Goal: Task Accomplishment & Management: Use online tool/utility

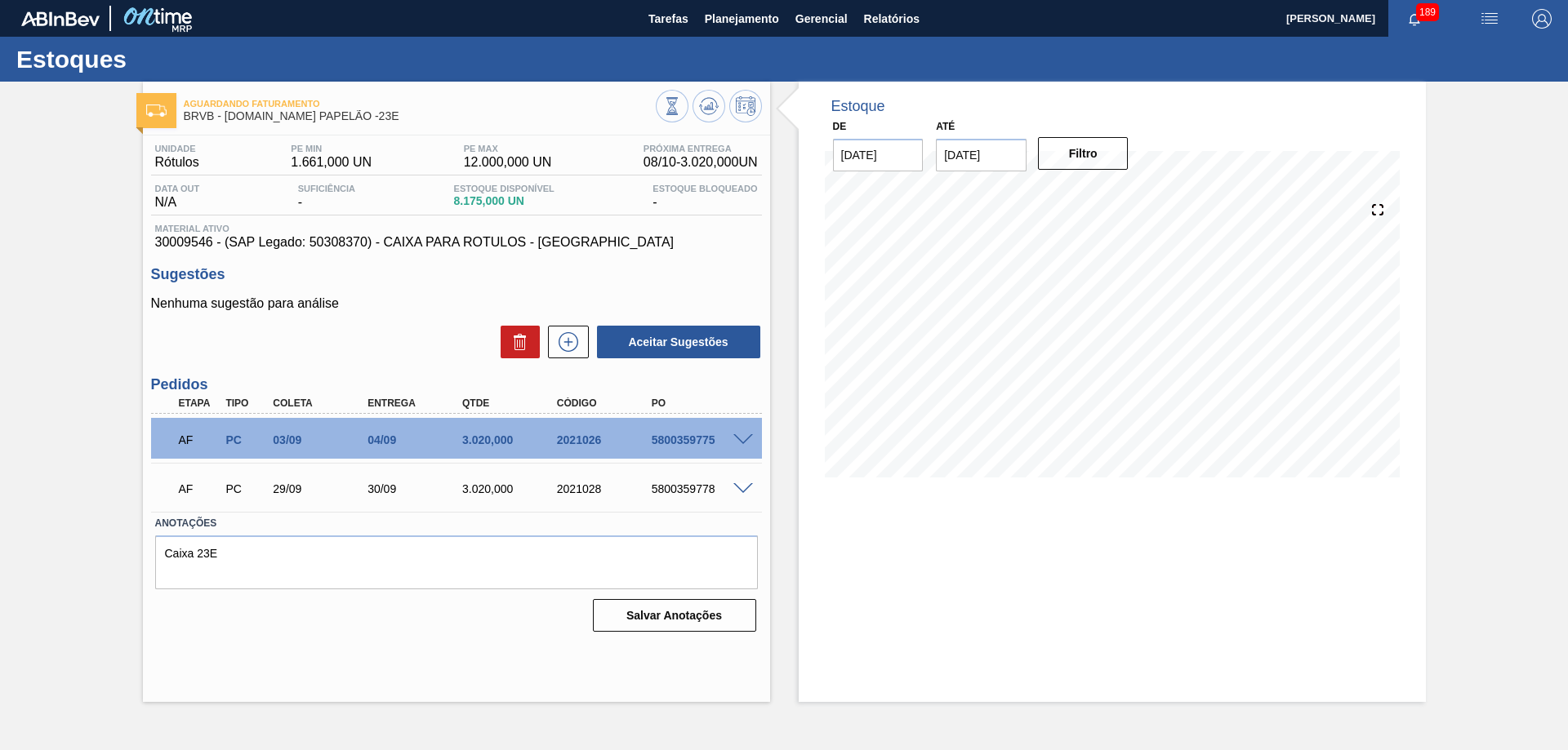
click at [1426, 17] on span "189" at bounding box center [1428, 12] width 23 height 18
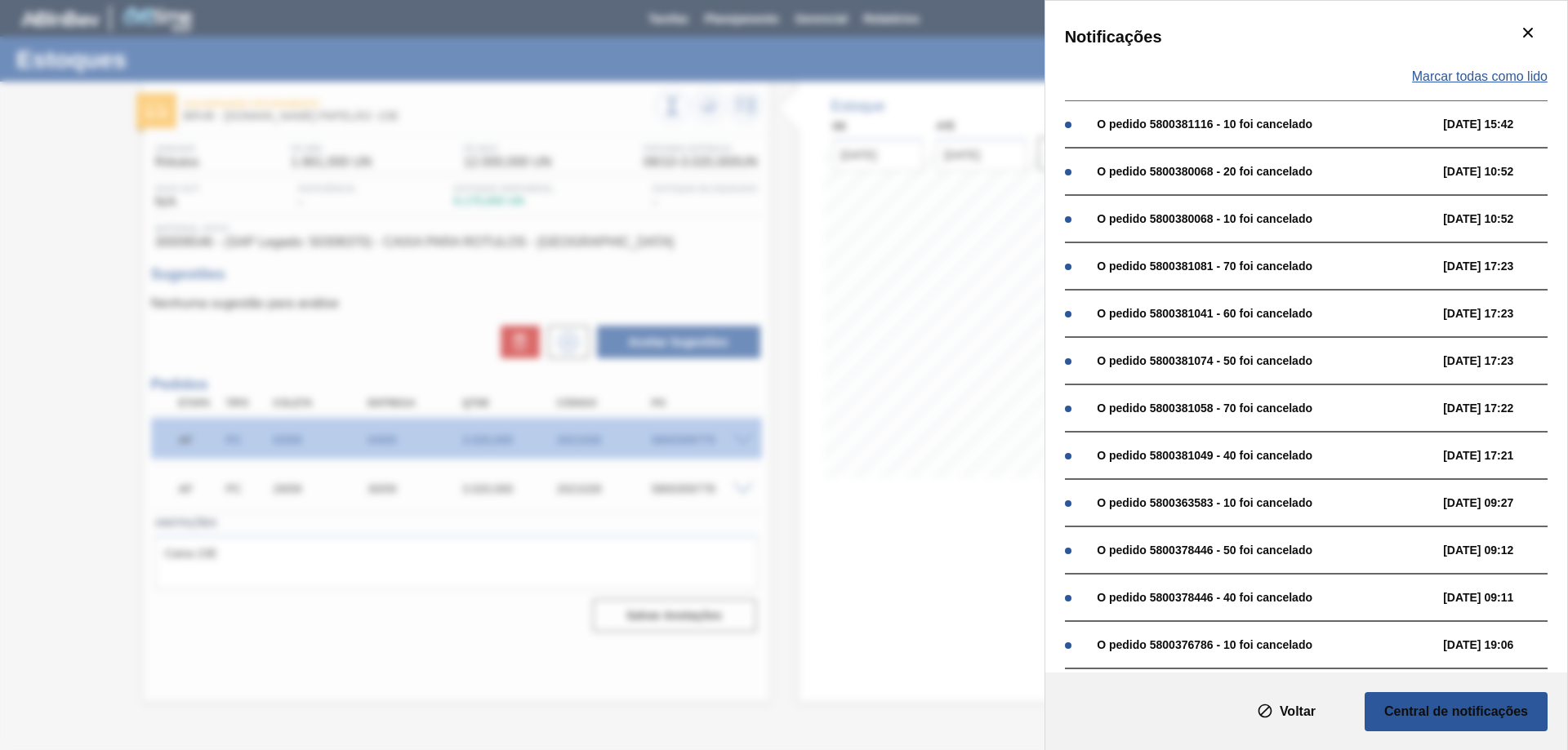
click at [1492, 70] on span "Marcar todas como lido" at bounding box center [1480, 77] width 136 height 15
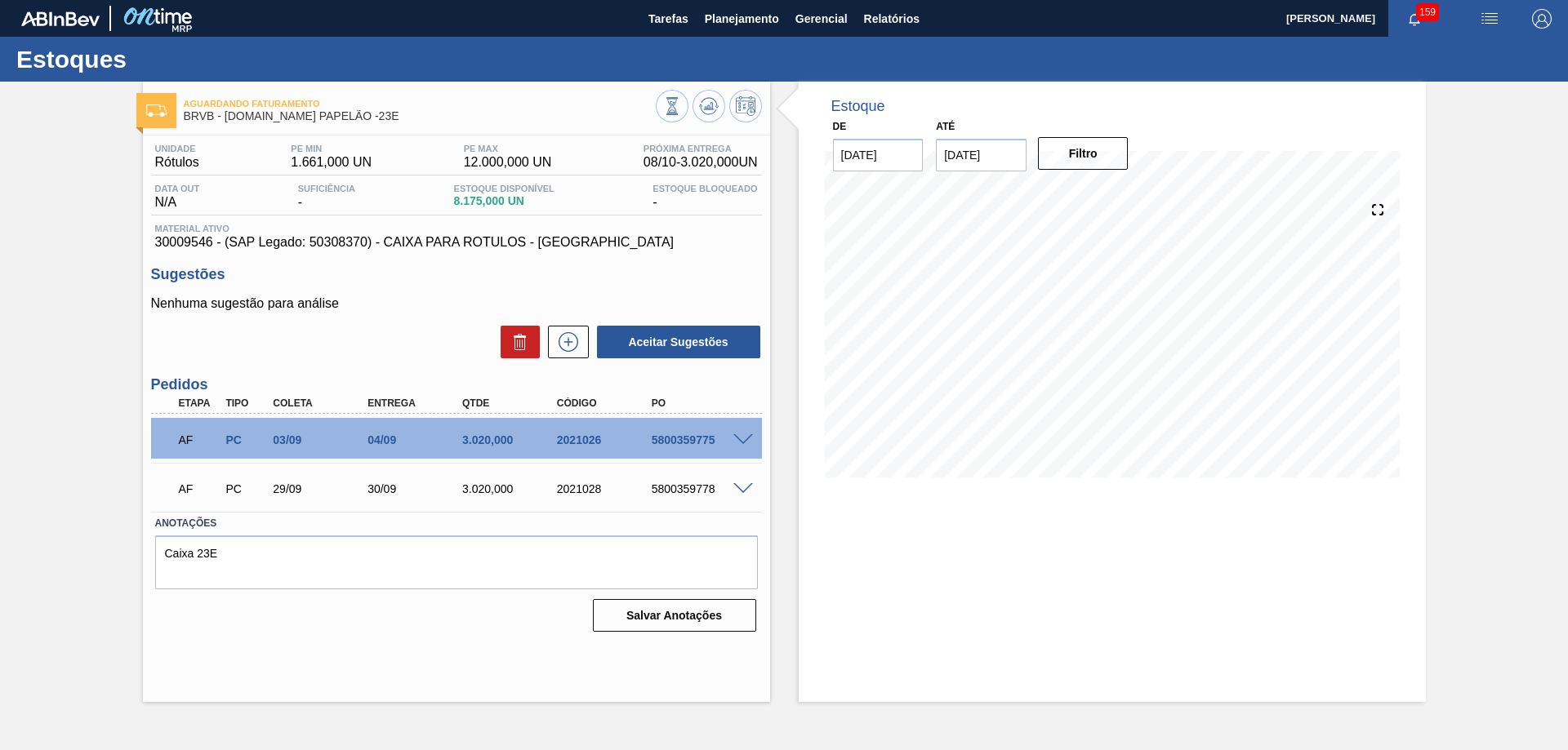
click at [1430, 18] on span "159" at bounding box center [1428, 12] width 23 height 18
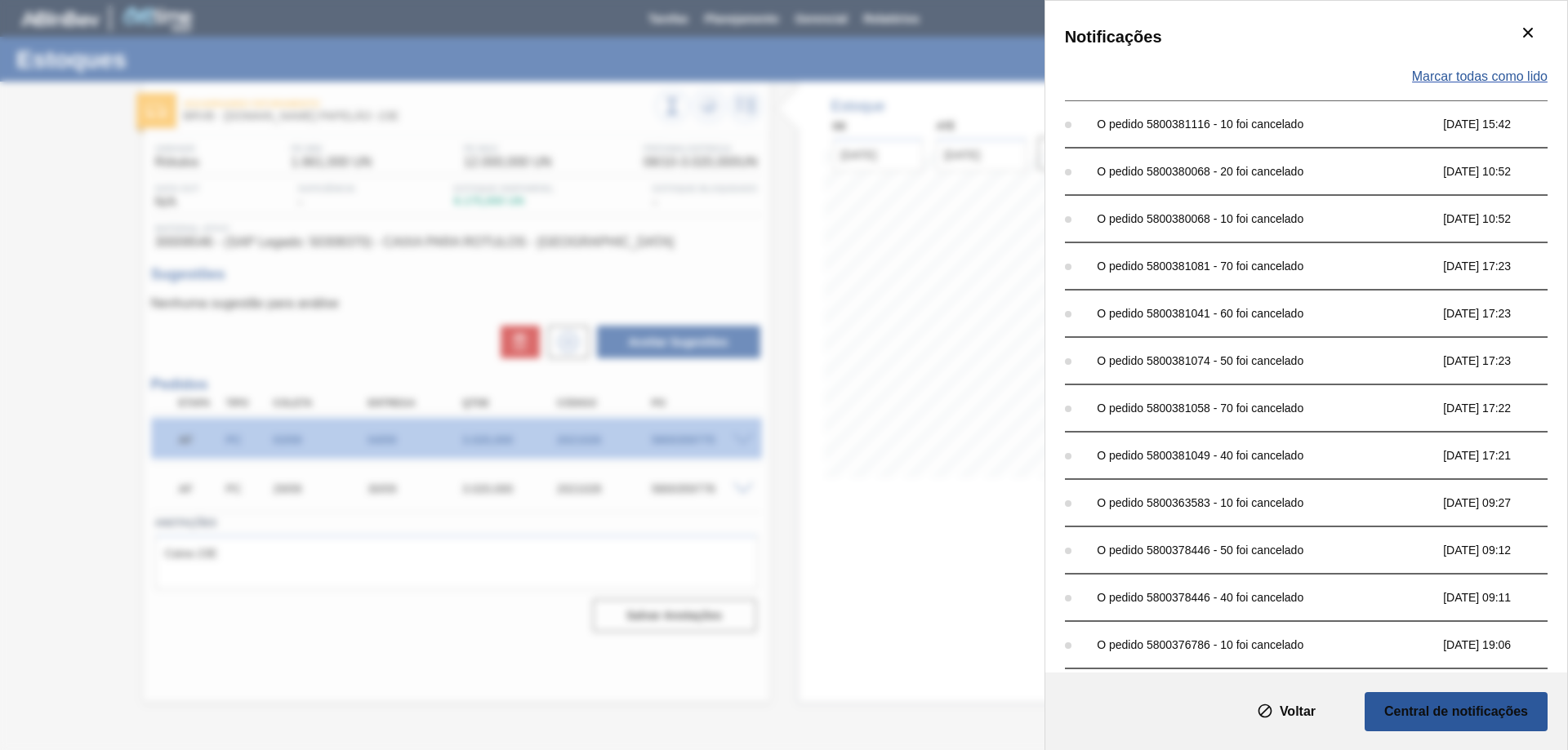
click at [1457, 73] on span "Marcar todas como lido" at bounding box center [1480, 77] width 136 height 15
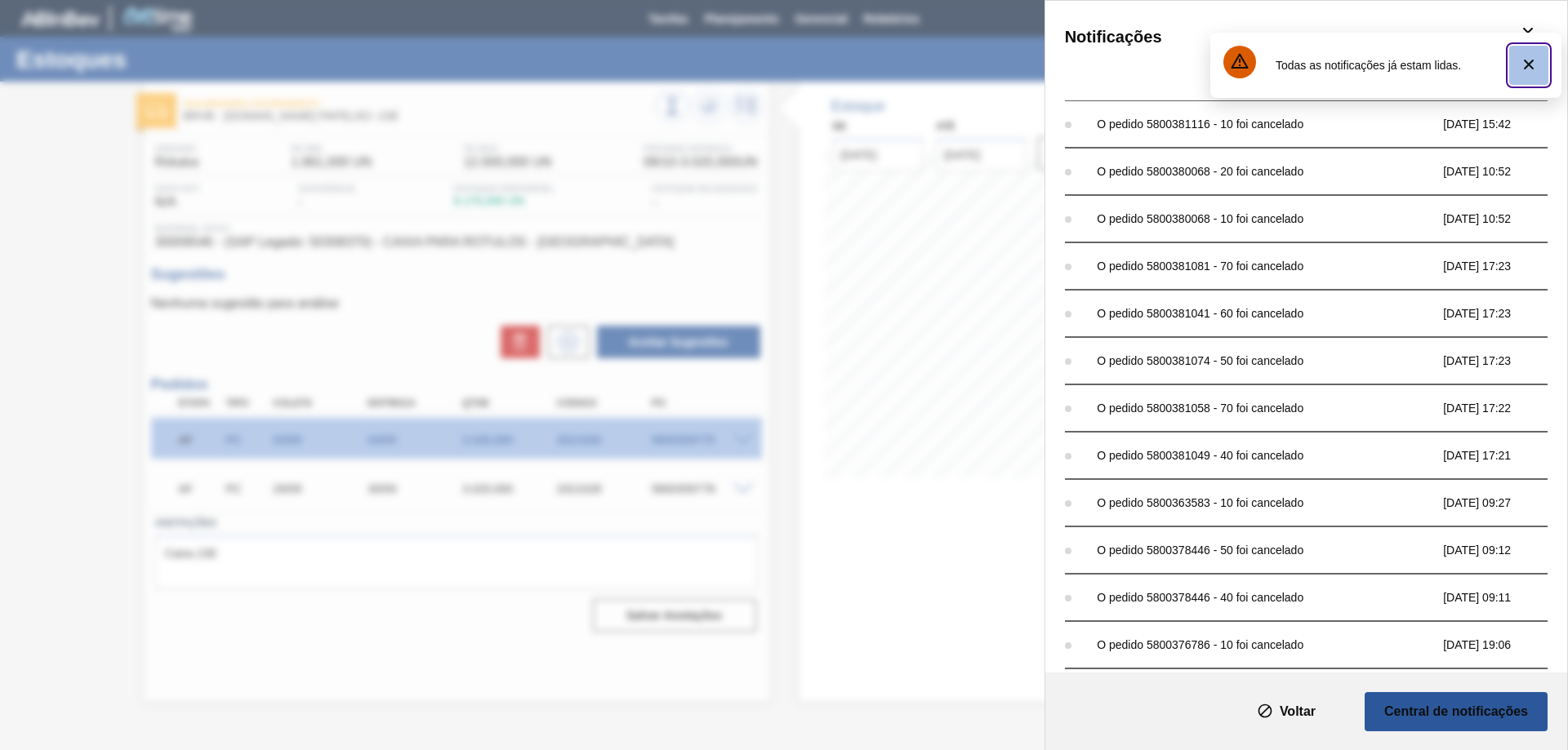
click at [1535, 64] on icon "botão de ícone" at bounding box center [1529, 65] width 20 height 20
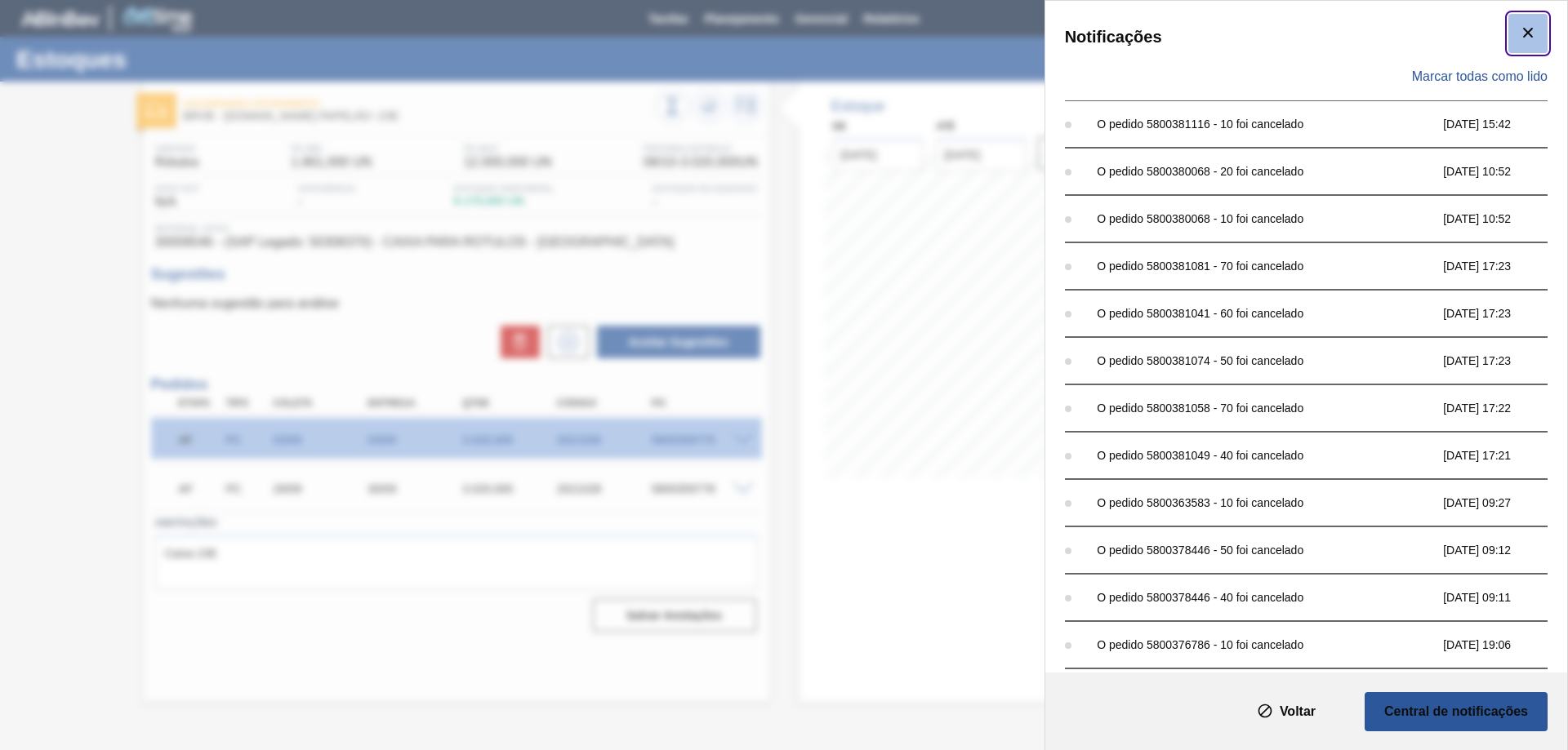
click at [1520, 27] on icon "botão de ícone" at bounding box center [1528, 33] width 20 height 20
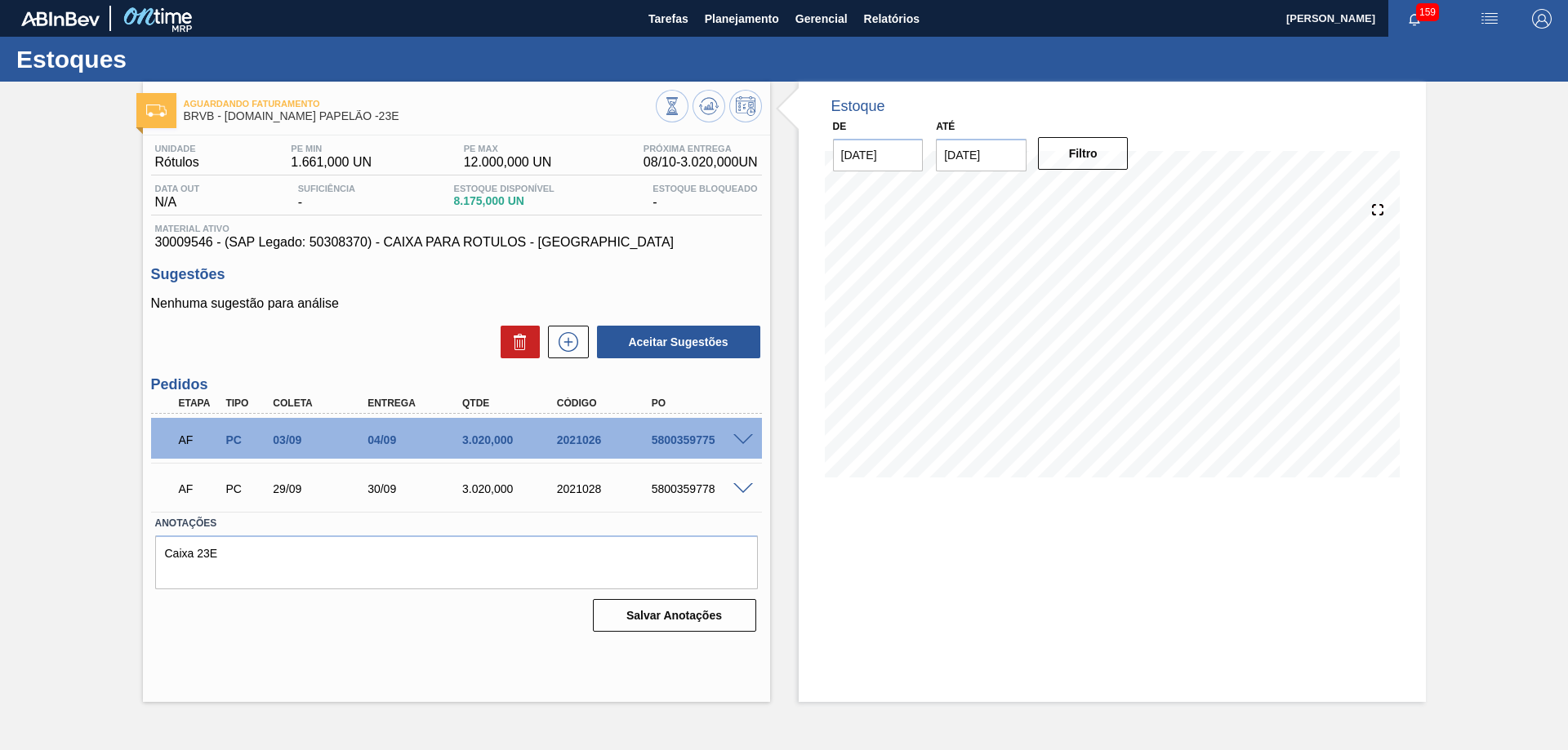
click at [1374, 58] on div "Estoques" at bounding box center [784, 59] width 1568 height 45
click at [1351, 523] on div "Estoque De [DATE] Até [DATE] Filtro 18/10 Projeção de Estoque 11,435.988 [DOMAI…" at bounding box center [1112, 392] width 627 height 620
click at [743, 20] on span "Planejamento" at bounding box center [742, 19] width 75 height 20
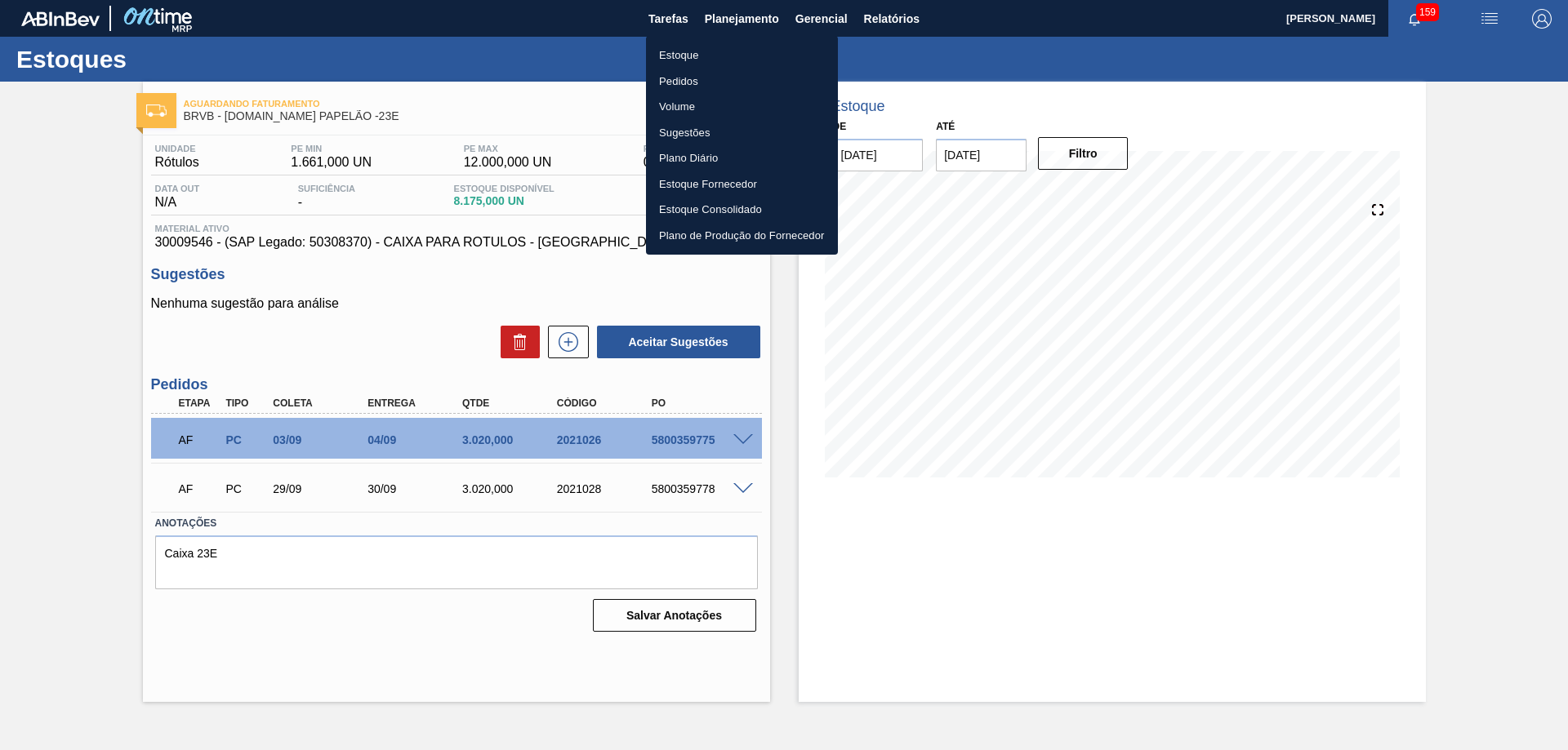
click at [688, 79] on li "Pedidos" at bounding box center [742, 82] width 192 height 26
